Goal: Transaction & Acquisition: Purchase product/service

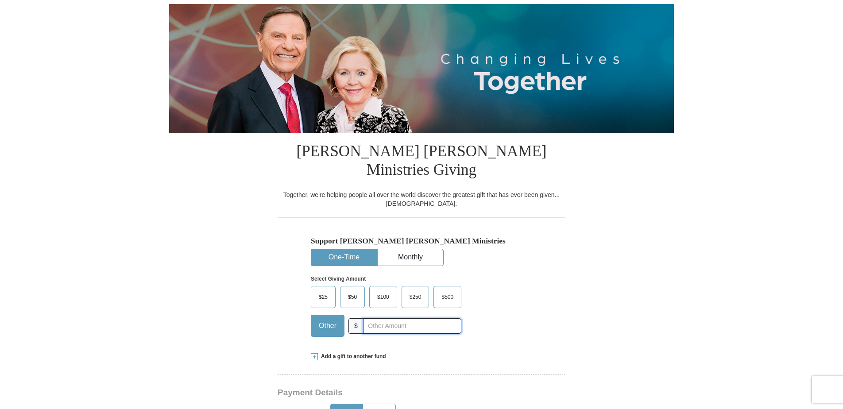
click at [373, 318] on input "text" at bounding box center [412, 325] width 98 height 15
type input "40.00"
click at [545, 318] on div "Support [PERSON_NAME] [PERSON_NAME] Ministries One-Time Monthly Select Giving A…" at bounding box center [421, 280] width 288 height 126
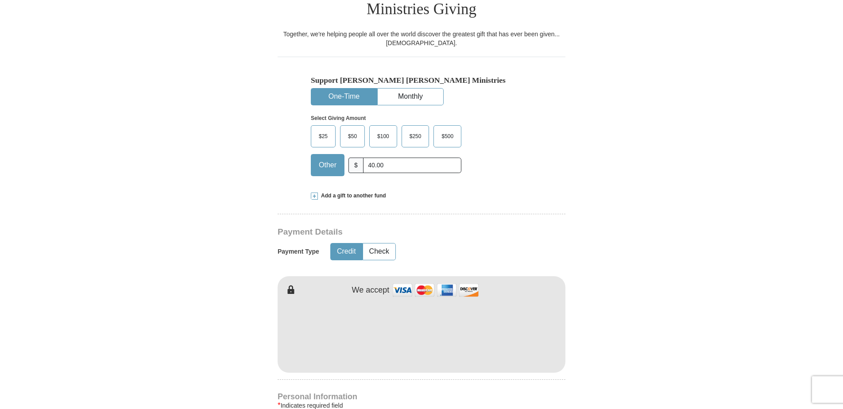
scroll to position [266, 0]
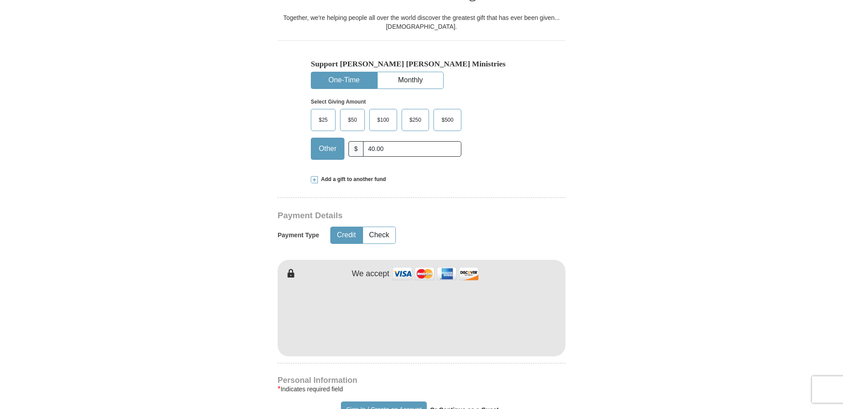
click at [640, 263] on form "Already have an account? Sign in for faster giving. Don't have an account? Crea…" at bounding box center [421, 325] width 505 height 1110
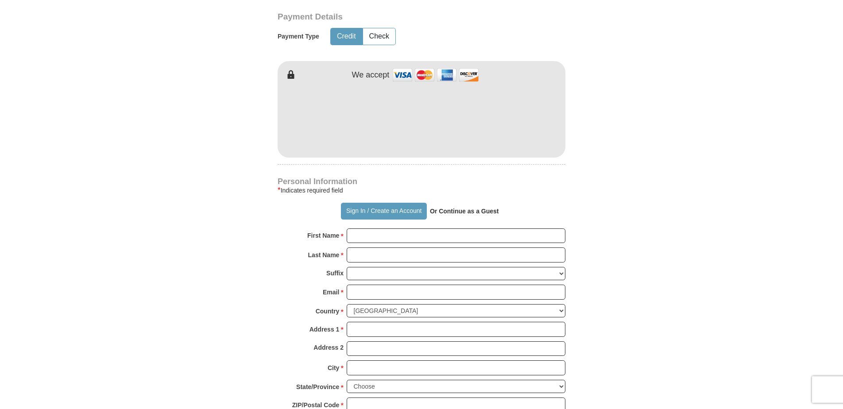
scroll to position [487, 0]
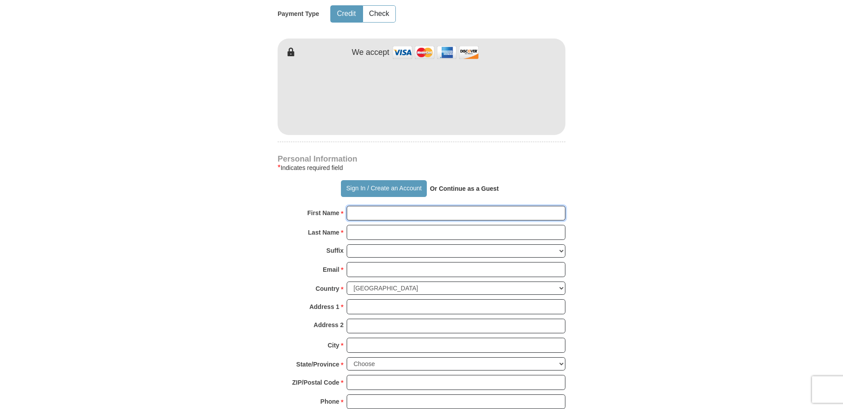
click at [398, 206] on input "First Name *" at bounding box center [456, 213] width 219 height 15
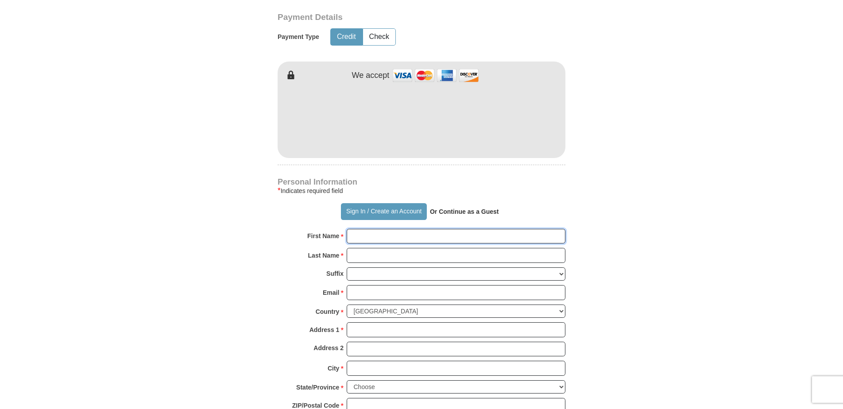
scroll to position [443, 0]
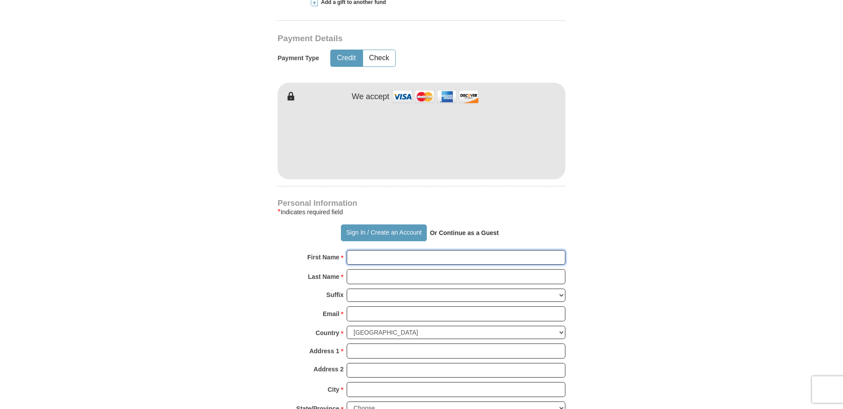
click at [420, 250] on input "First Name *" at bounding box center [456, 257] width 219 height 15
type input "[PERSON_NAME]"
type input "[EMAIL_ADDRESS][DOMAIN_NAME]"
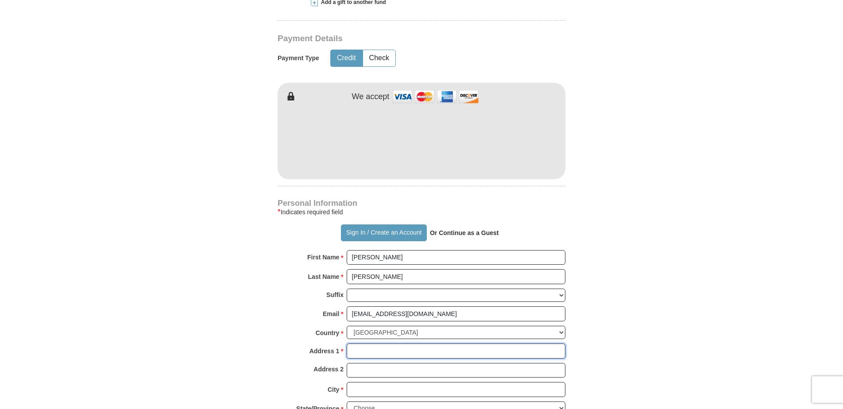
type input "[STREET_ADDRESS]"
type input "43130"
type input "LANCASTER"
select select "OH"
type input "43130"
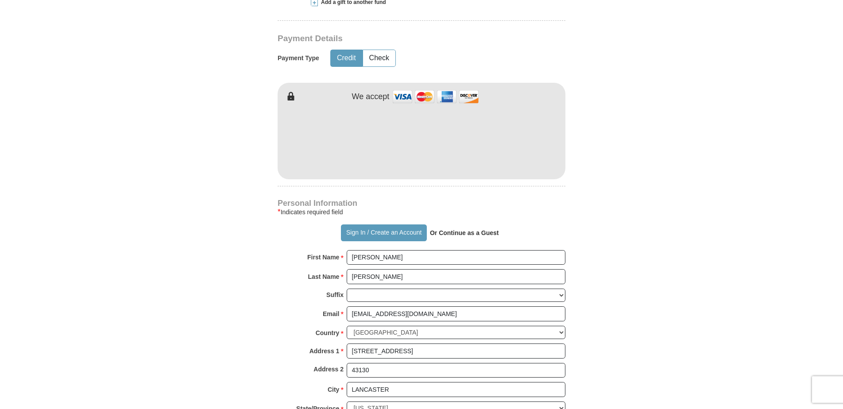
type input "6145638285"
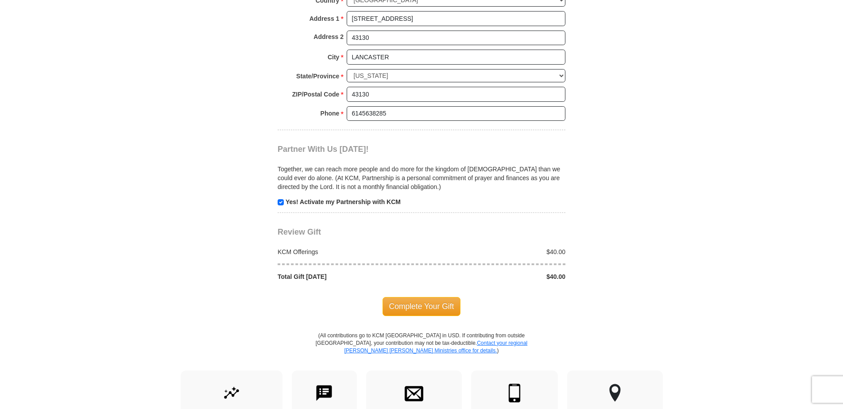
scroll to position [797, 0]
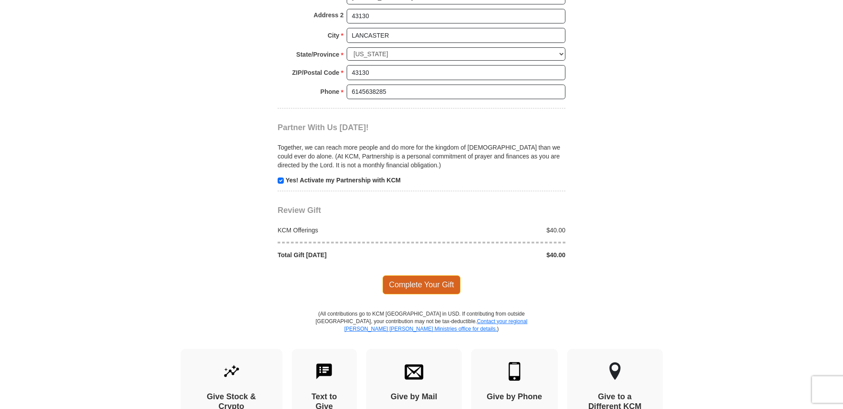
click at [432, 275] on span "Complete Your Gift" at bounding box center [421, 284] width 78 height 19
